Goal: Book appointment/travel/reservation

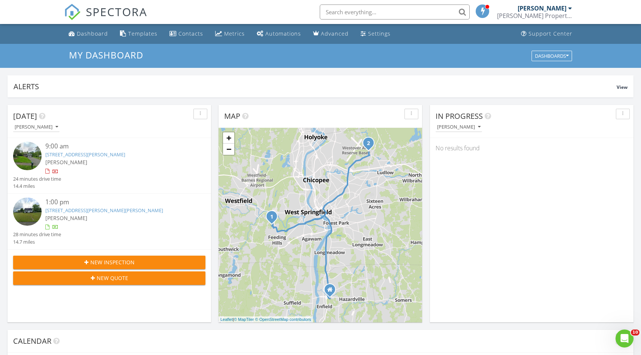
click at [62, 154] on link "127 Forest Hill Rd, Agawam, MA 01030" at bounding box center [85, 154] width 80 height 7
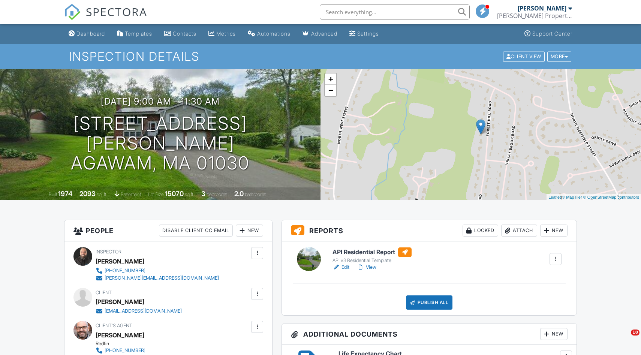
click at [346, 267] on link "Edit" at bounding box center [341, 267] width 17 height 7
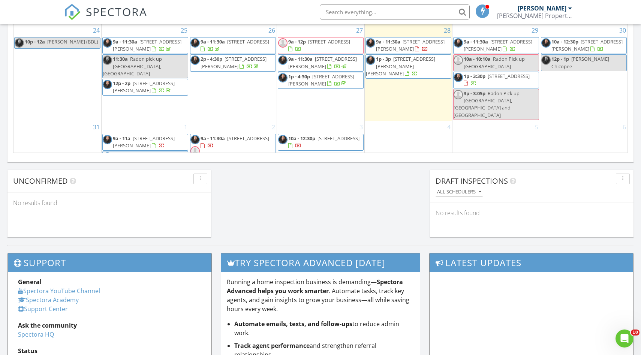
scroll to position [158, 0]
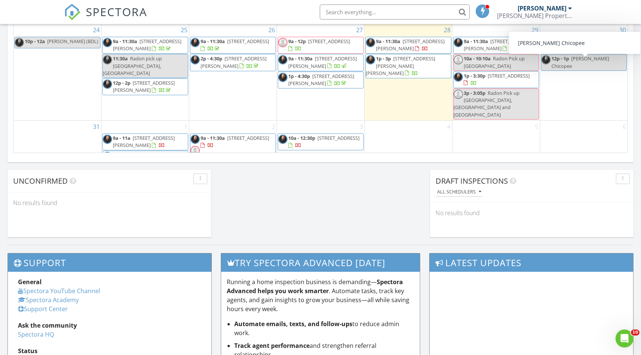
click at [576, 83] on div "30 10a - 12:30p 251 Butterworth Rd, Barre 01005 12p - 1p Adam Rovithis Chicopee" at bounding box center [584, 72] width 88 height 96
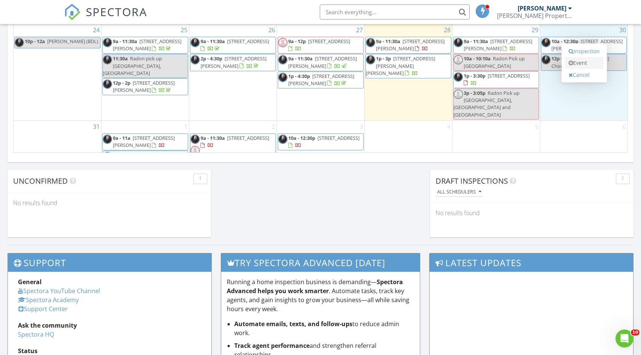
click at [583, 66] on link "Event" at bounding box center [584, 63] width 39 height 12
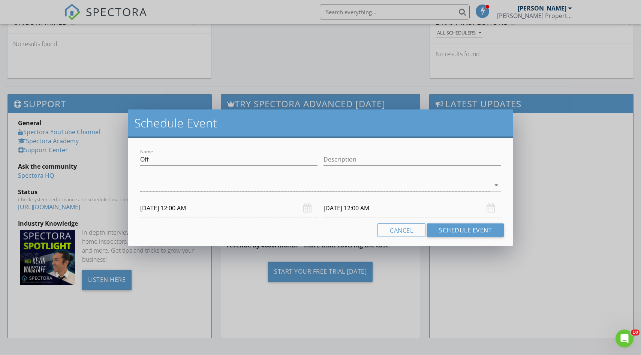
scroll to position [700, 0]
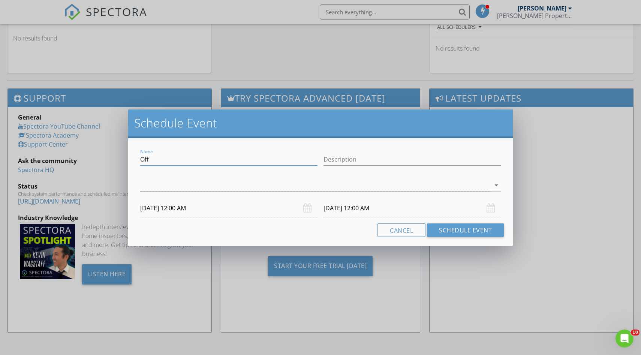
drag, startPoint x: 174, startPoint y: 163, endPoint x: 138, endPoint y: 162, distance: 35.6
click at [138, 162] on div "Name Off" at bounding box center [228, 160] width 183 height 26
type input "T"
type input "Radon Pick up Ludlow"
click at [363, 162] on input "Description" at bounding box center [412, 159] width 177 height 12
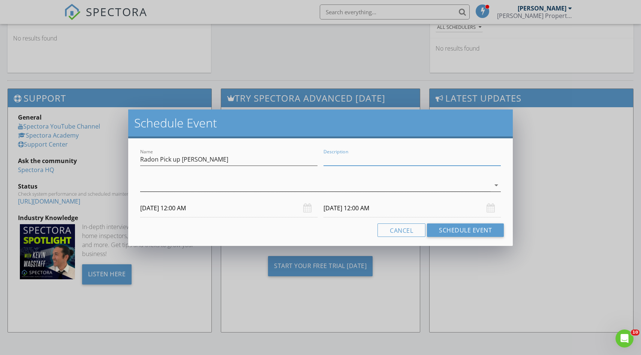
click at [178, 188] on div at bounding box center [315, 185] width 350 height 12
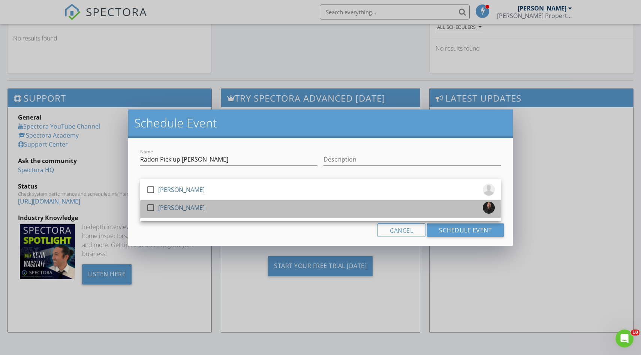
click at [150, 212] on div at bounding box center [152, 214] width 12 height 4
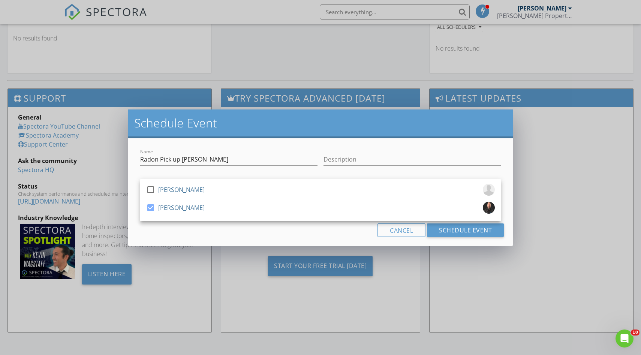
click at [204, 125] on h2 "Schedule Event" at bounding box center [320, 122] width 373 height 15
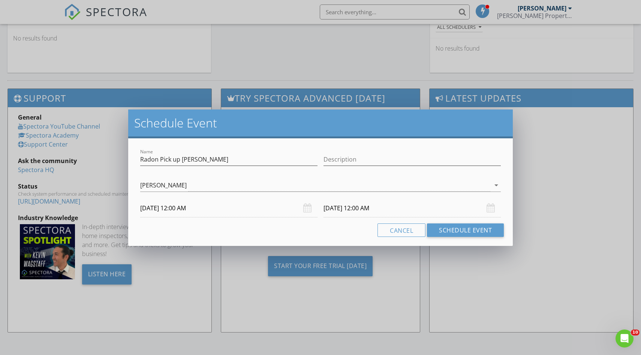
click at [207, 207] on input "08/30/2025 12:00 AM" at bounding box center [228, 208] width 177 height 18
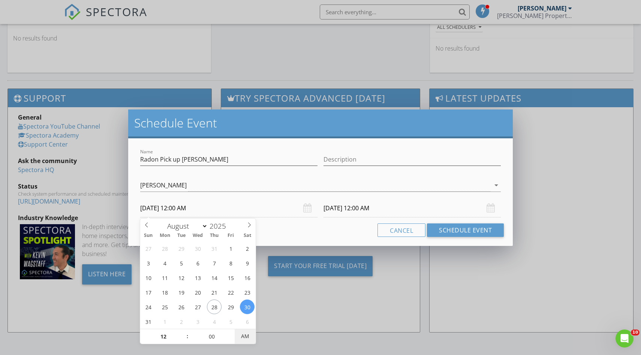
type input "08/30/2025 12:00 PM"
click at [244, 336] on span "AM" at bounding box center [245, 336] width 21 height 15
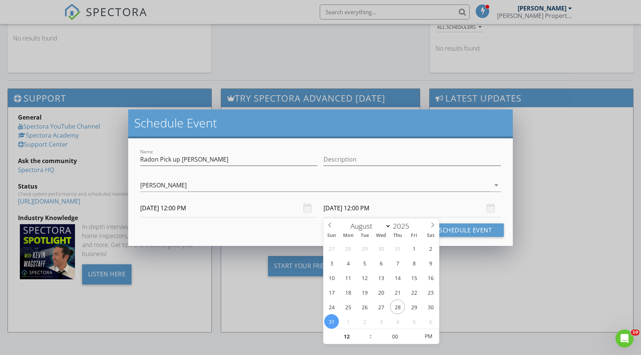
click at [362, 207] on input "08/31/2025 12:00 PM" at bounding box center [412, 208] width 177 height 18
type input "08/30/2025 12:00 PM"
click at [394, 338] on input "00" at bounding box center [395, 336] width 46 height 15
type input "05"
type input "08/30/2025 12:05 PM"
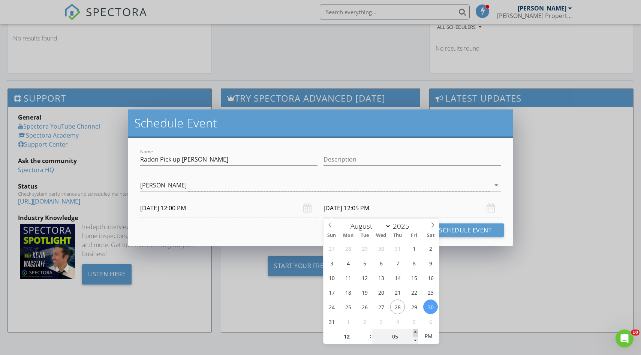
click at [415, 331] on span at bounding box center [415, 332] width 5 height 7
type input "10"
type input "08/30/2025 12:10 PM"
click at [415, 331] on span at bounding box center [415, 332] width 5 height 7
click at [461, 228] on button "Schedule Event" at bounding box center [465, 229] width 77 height 13
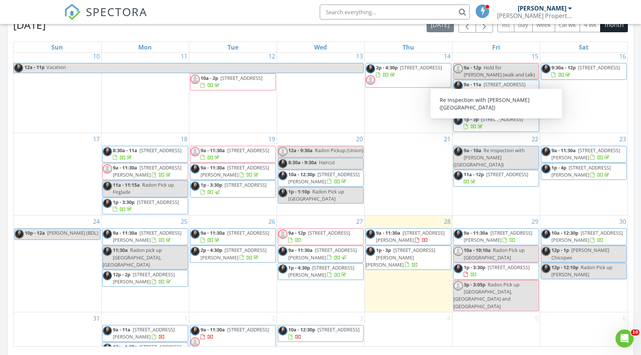
scroll to position [179, 0]
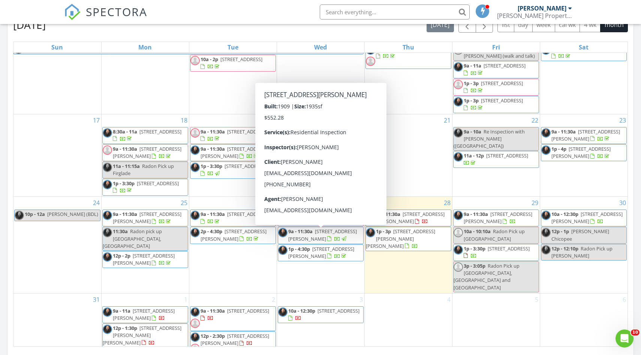
click at [582, 307] on div "6" at bounding box center [584, 326] width 88 height 64
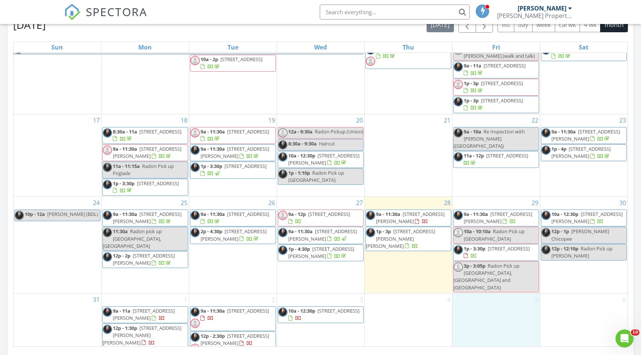
click at [517, 321] on div "5" at bounding box center [495, 326] width 87 height 64
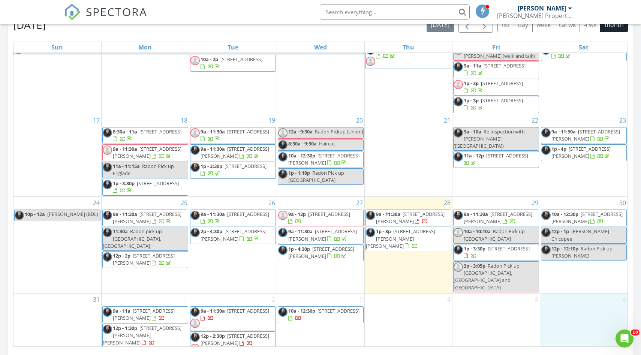
click at [566, 322] on div "6" at bounding box center [584, 326] width 88 height 64
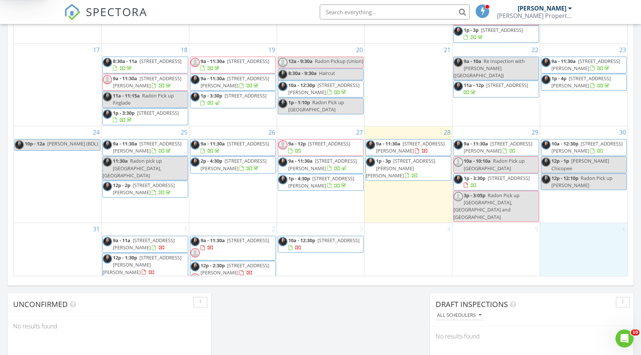
scroll to position [413, 0]
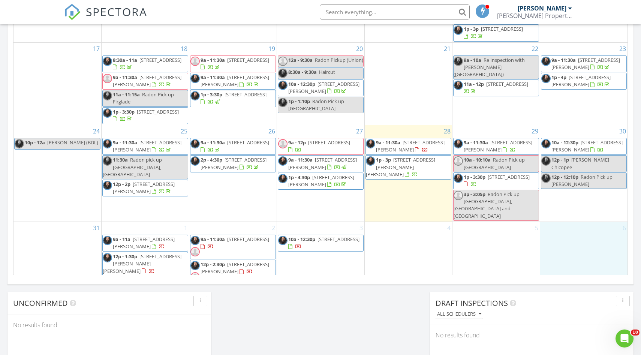
click at [427, 168] on span "1p - 3p 43 Elaine Dr, Ludlow 01056" at bounding box center [408, 167] width 85 height 22
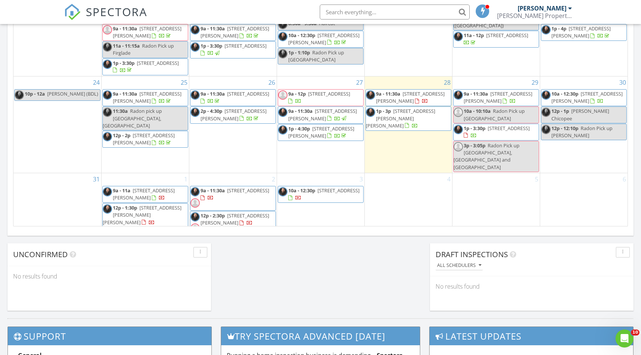
scroll to position [458, 0]
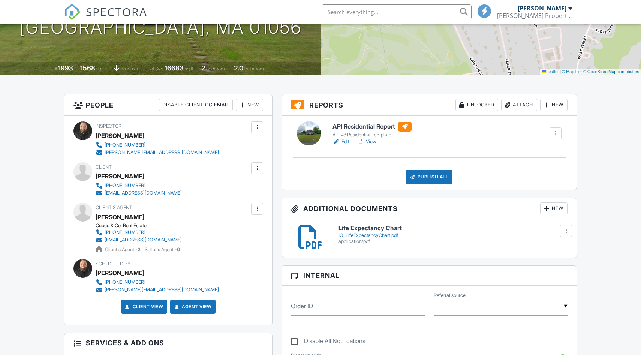
click at [346, 141] on link "Edit" at bounding box center [341, 141] width 17 height 7
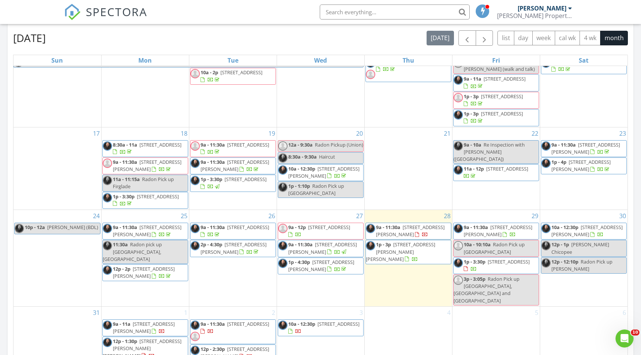
scroll to position [329, 0]
